Goal: Check status

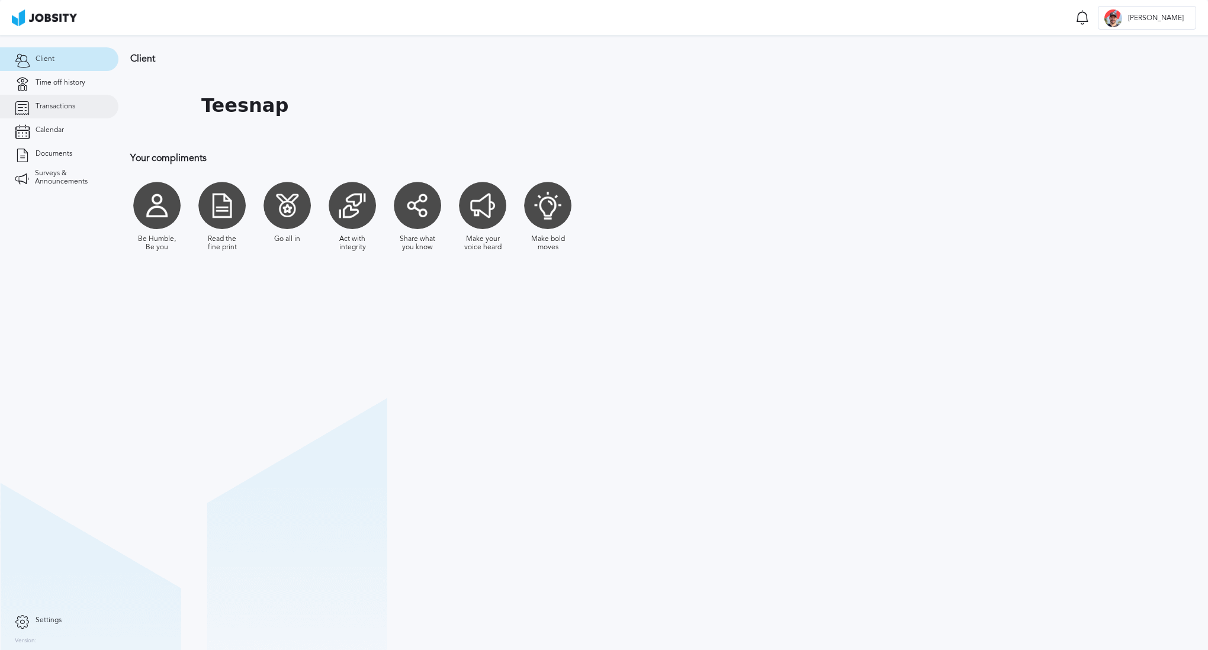
click at [43, 113] on link "Transactions" at bounding box center [59, 107] width 118 height 24
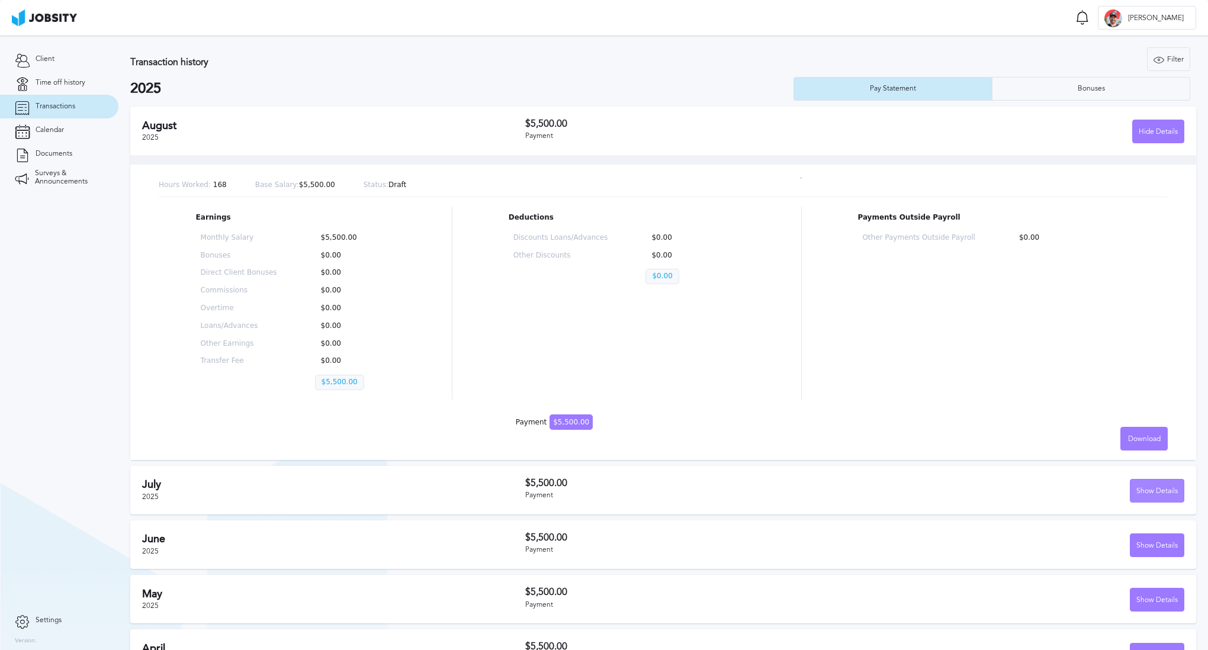
click at [1138, 488] on div "Show Details" at bounding box center [1156, 491] width 53 height 24
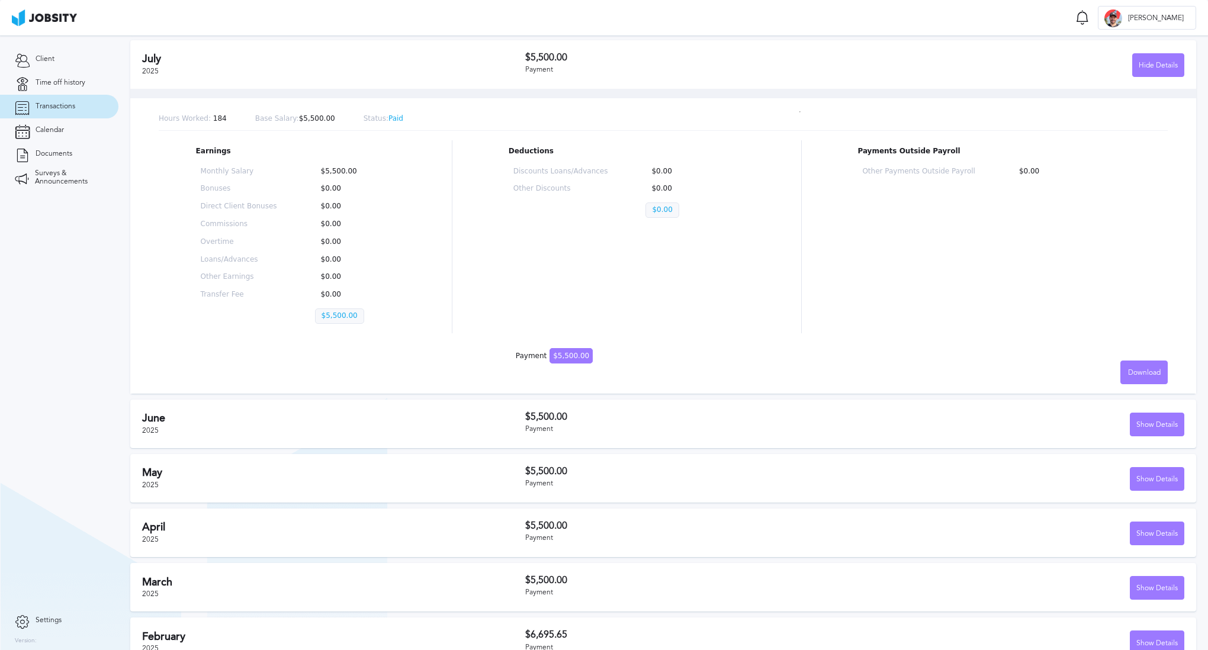
scroll to position [448, 0]
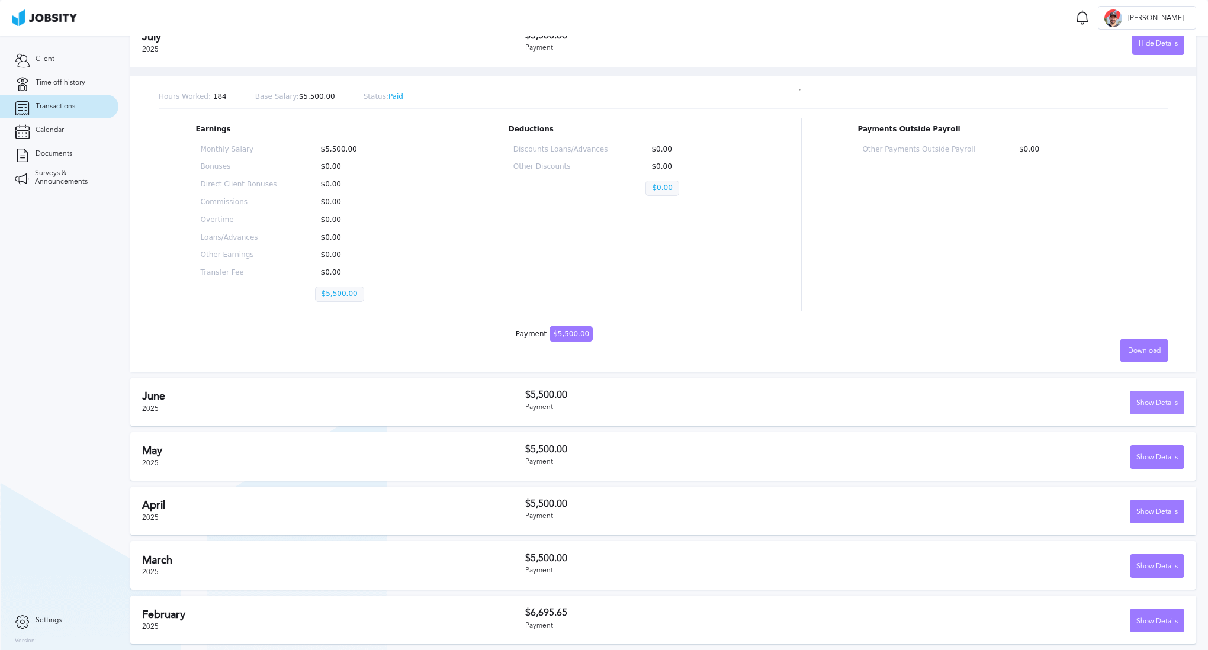
click at [1141, 398] on div "Show Details" at bounding box center [1156, 403] width 53 height 24
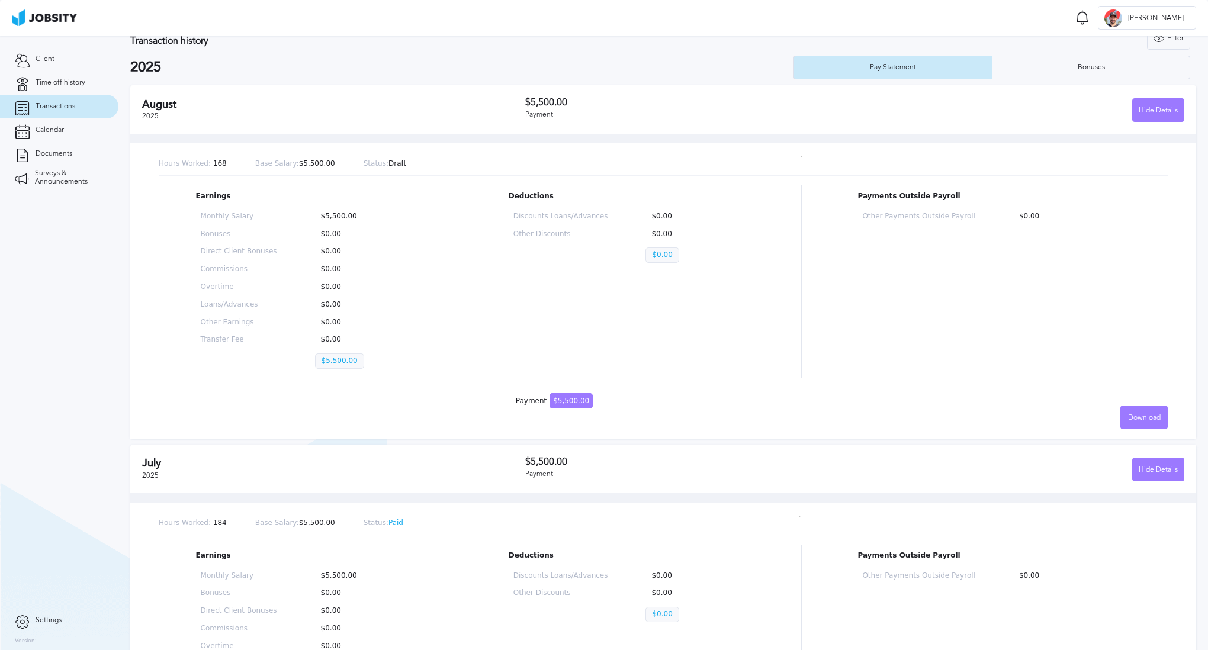
scroll to position [0, 0]
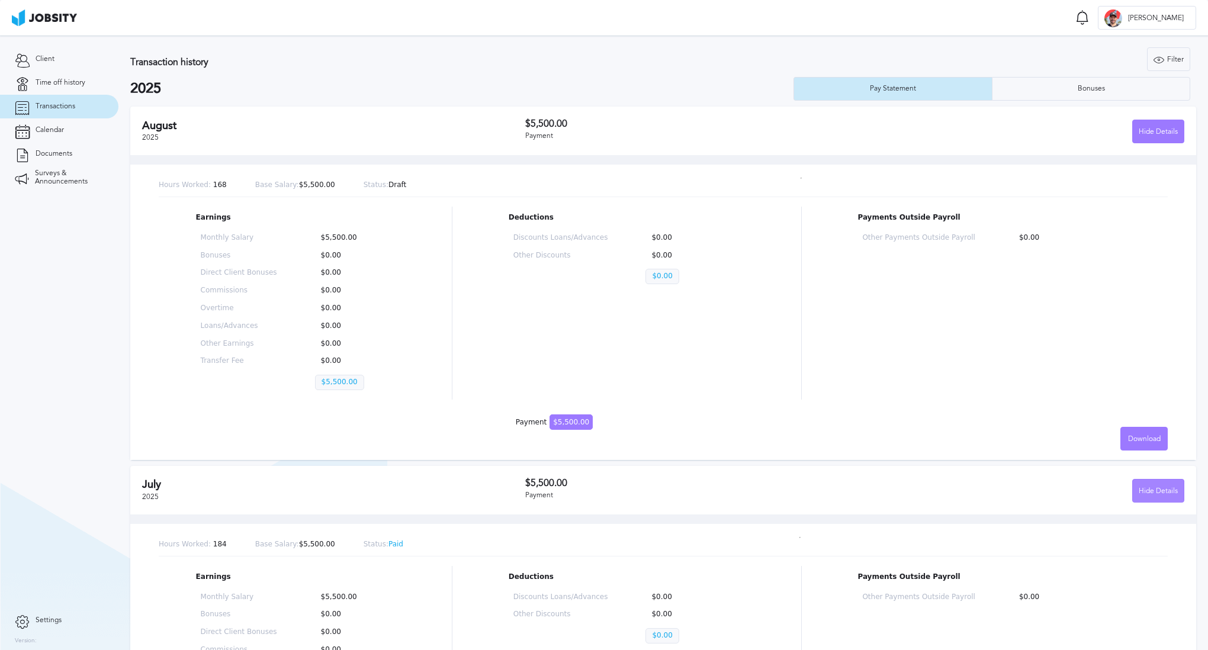
click at [1145, 495] on div "Hide Details" at bounding box center [1157, 491] width 51 height 24
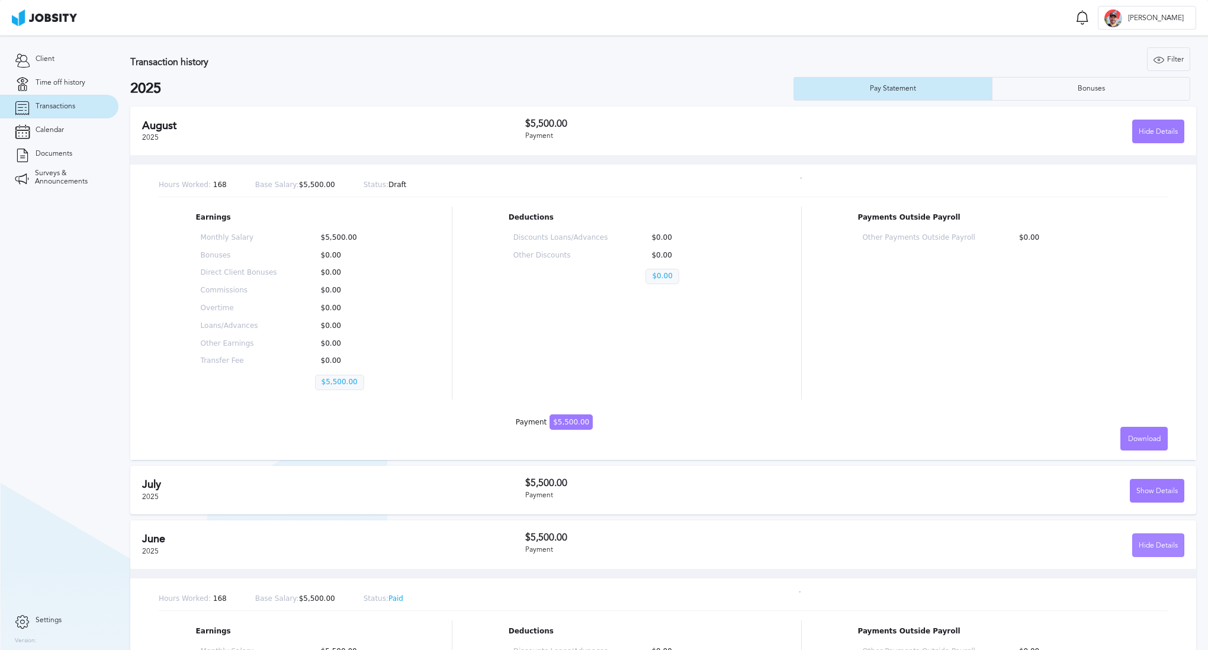
click at [1153, 538] on div "Hide Details" at bounding box center [1157, 546] width 51 height 24
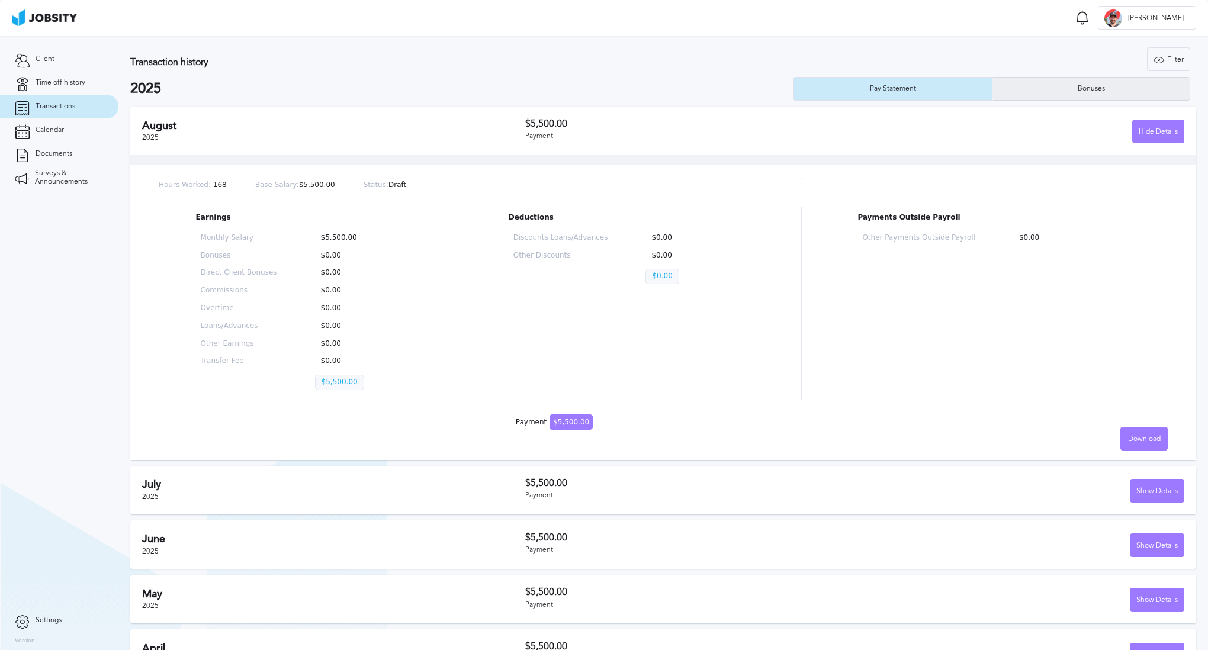
click at [1048, 81] on div "Bonuses" at bounding box center [1090, 89] width 197 height 24
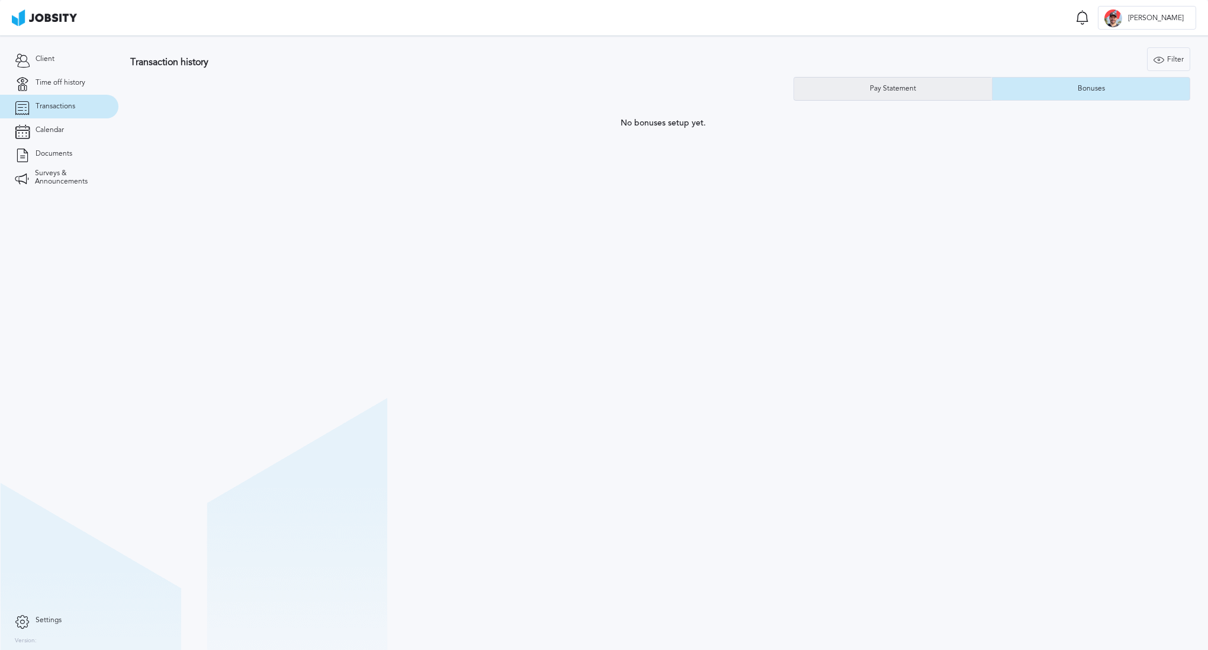
click at [949, 98] on div "Pay Statement" at bounding box center [893, 89] width 198 height 24
